Goal: Check status: Check status

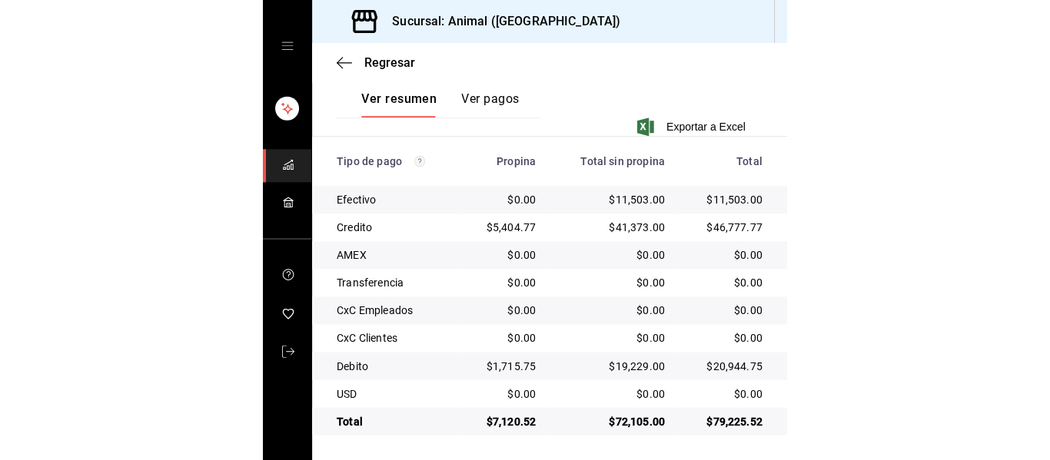
scroll to position [218, 0]
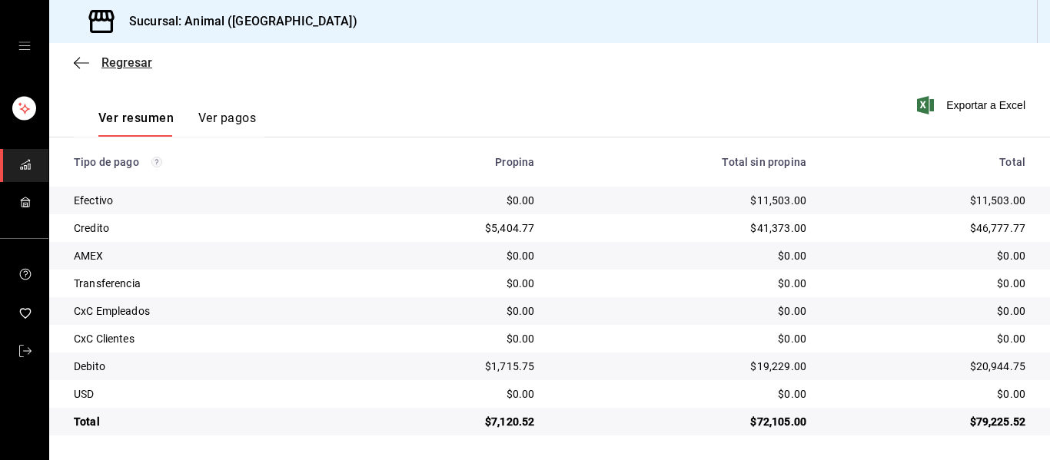
click at [83, 65] on icon "button" at bounding box center [81, 63] width 15 height 14
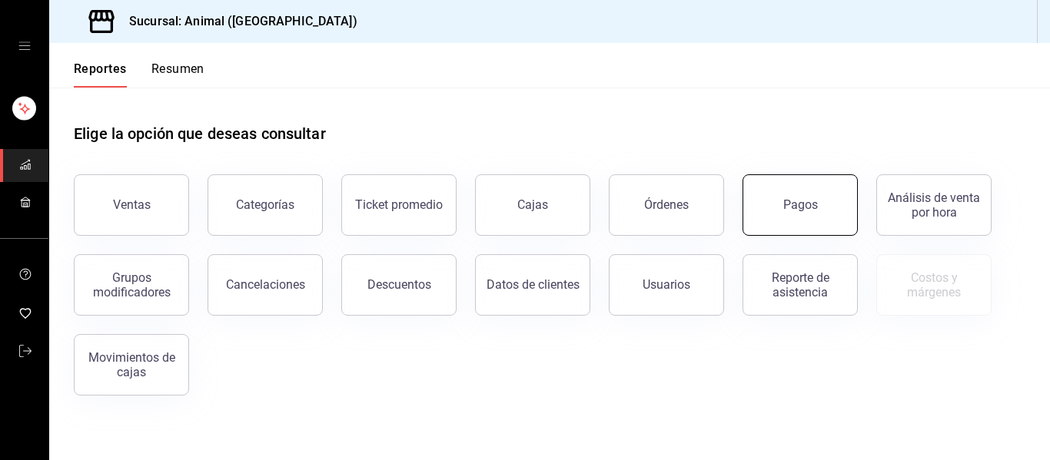
click at [523, 216] on button "Pagos" at bounding box center [799, 204] width 115 height 61
